Goal: Transaction & Acquisition: Obtain resource

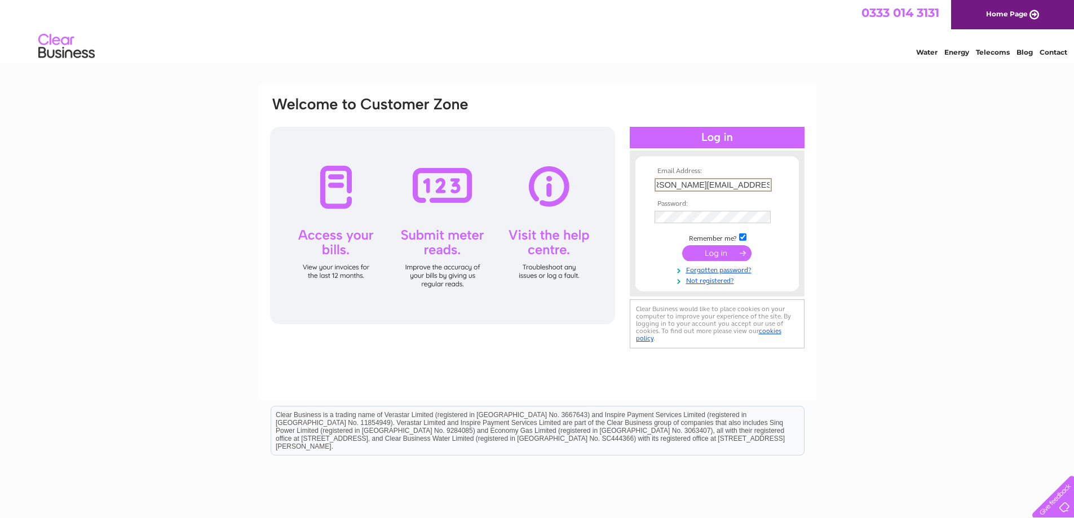
click at [717, 250] on input "submit" at bounding box center [716, 253] width 69 height 16
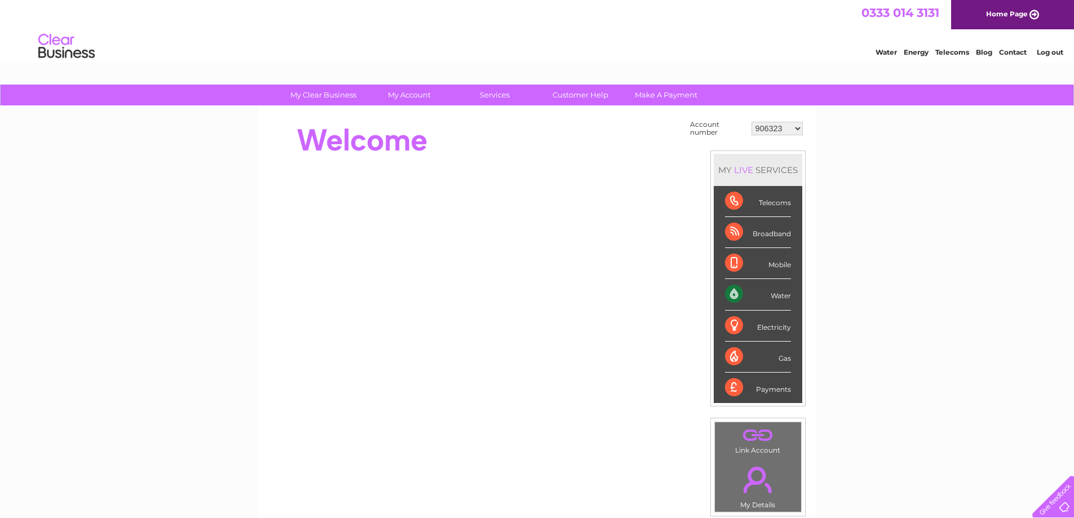
click at [767, 133] on select "906323 30275658" at bounding box center [776, 129] width 51 height 14
select select "30275658"
click at [751, 122] on select "906323 30275658" at bounding box center [776, 129] width 51 height 14
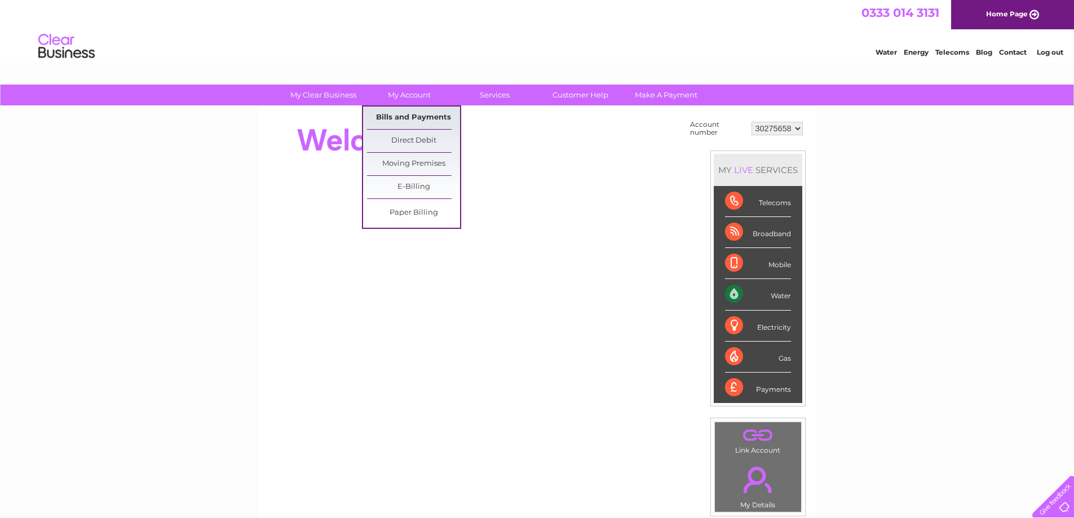
click at [415, 117] on link "Bills and Payments" at bounding box center [413, 118] width 93 height 23
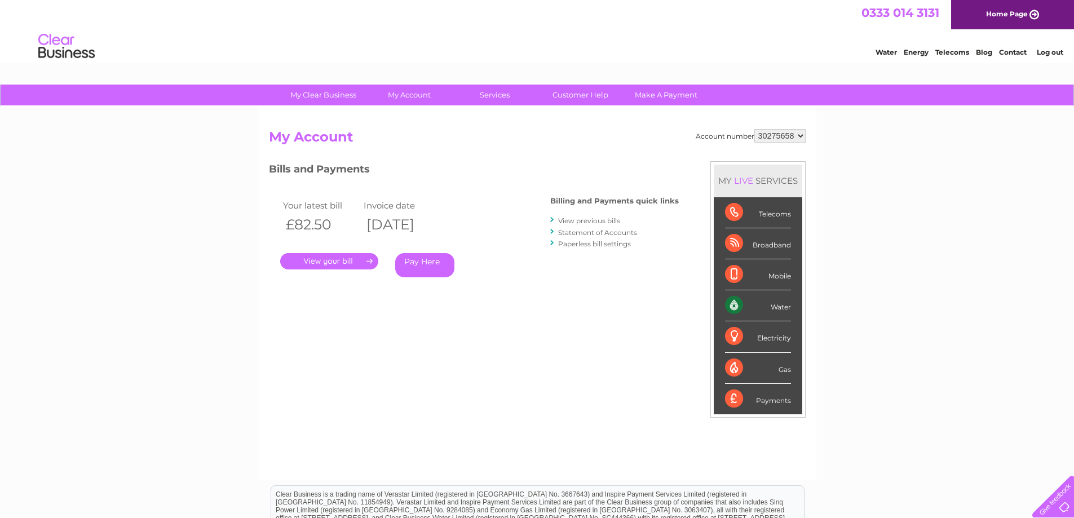
click at [352, 262] on link "." at bounding box center [329, 261] width 98 height 16
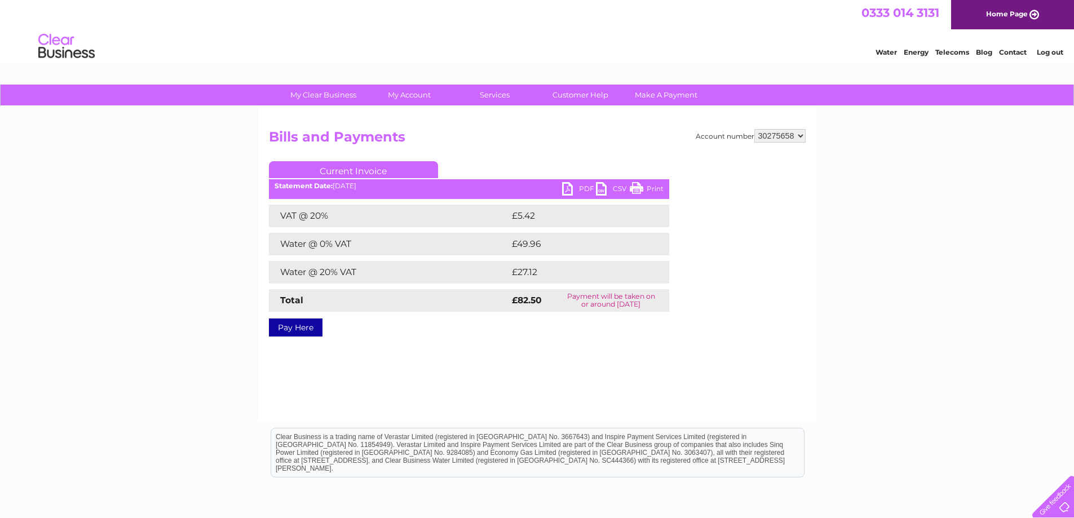
click at [588, 187] on link "PDF" at bounding box center [579, 190] width 34 height 16
click at [1040, 53] on link "Log out" at bounding box center [1049, 52] width 26 height 8
